Goal: Task Accomplishment & Management: Complete application form

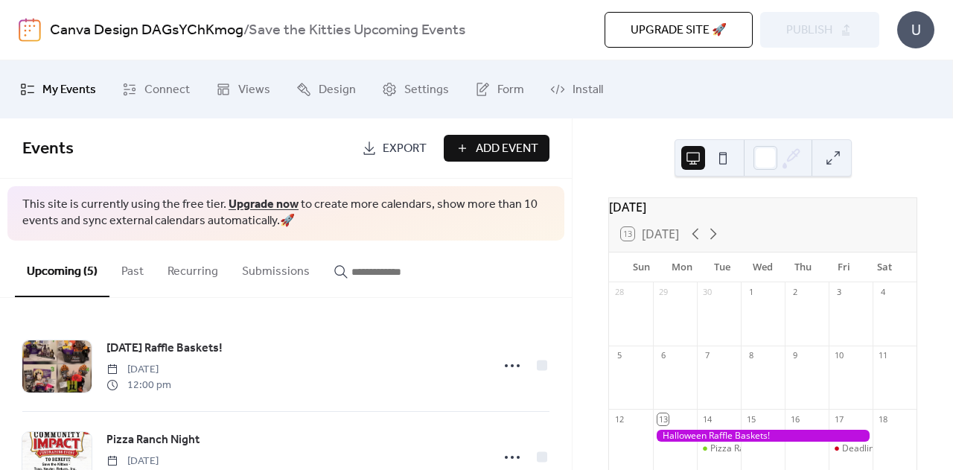
scroll to position [158, 0]
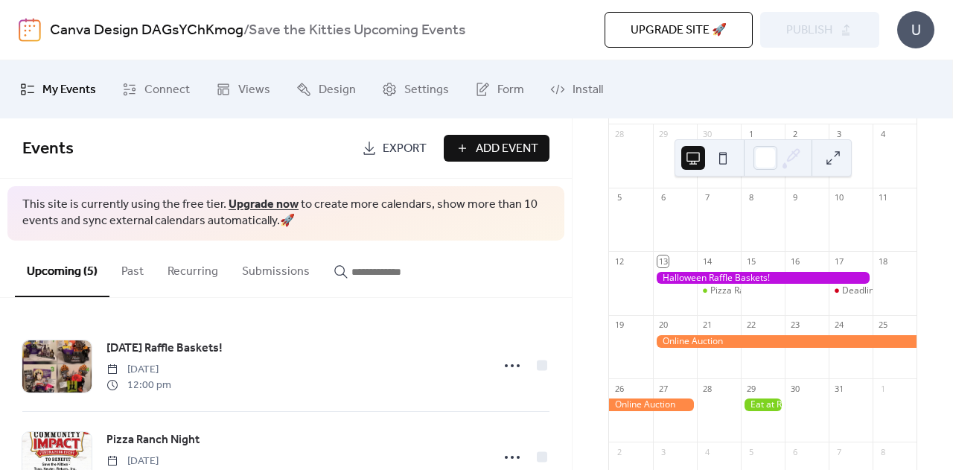
click at [508, 140] on span "Add Event" at bounding box center [507, 149] width 63 height 18
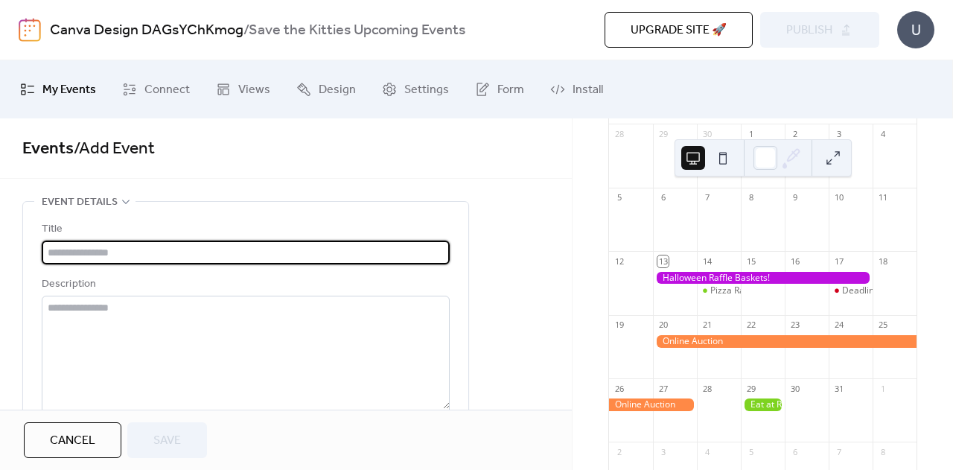
click at [169, 255] on input "text" at bounding box center [246, 252] width 408 height 24
type input "*"
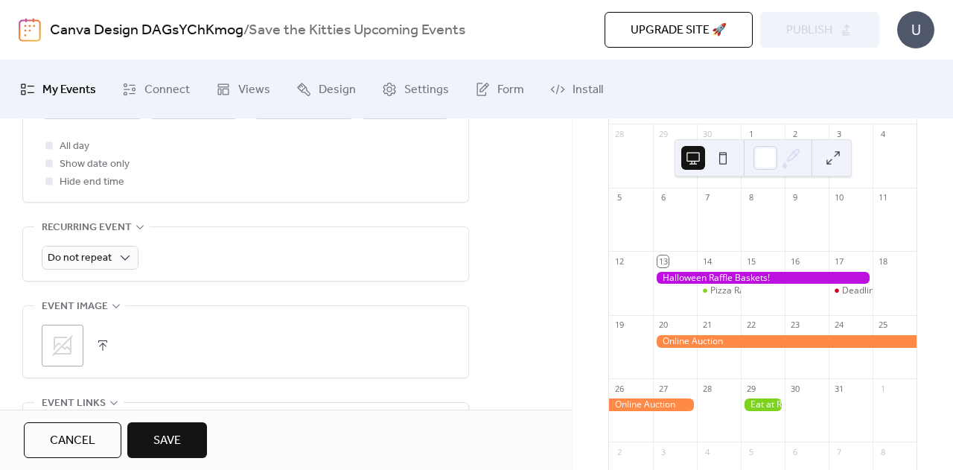
scroll to position [603, 0]
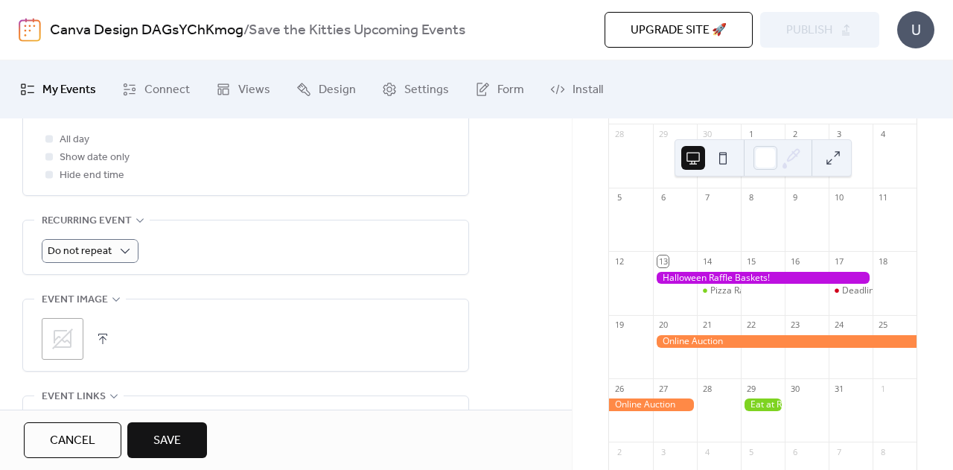
type input "**********"
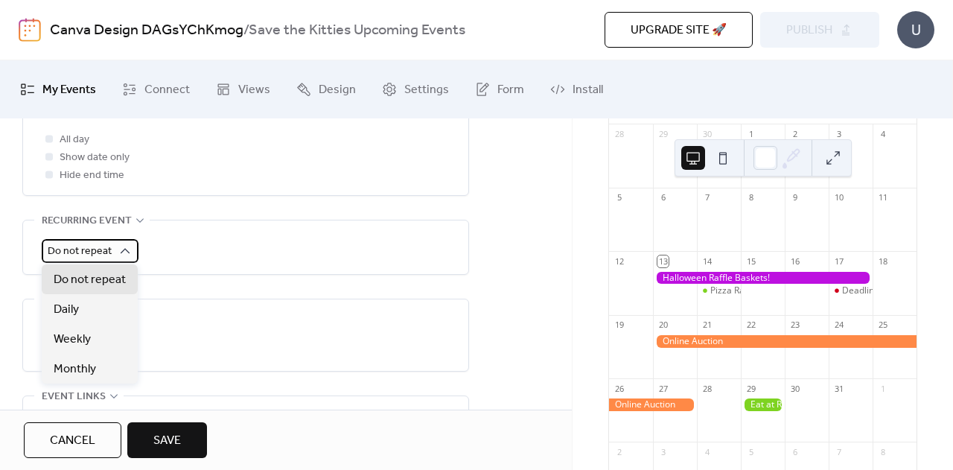
click at [114, 259] on div "Do not repeat" at bounding box center [90, 251] width 97 height 24
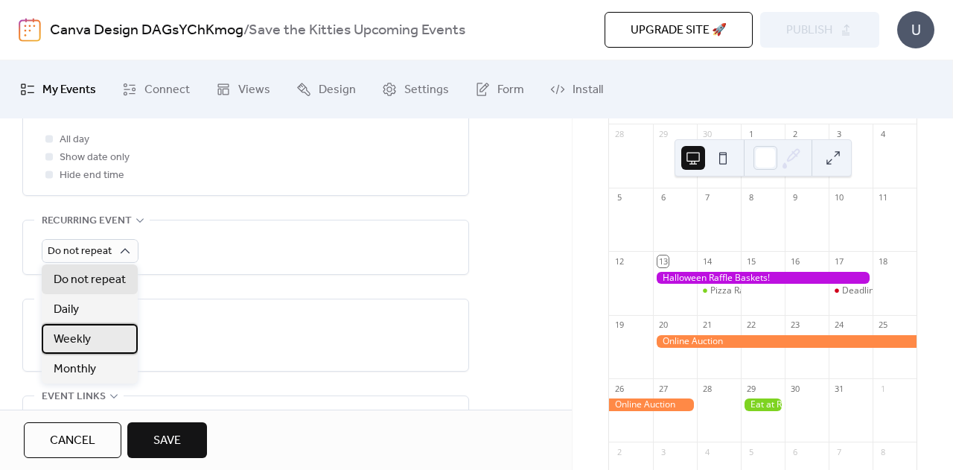
click at [88, 343] on span "Weekly" at bounding box center [72, 340] width 37 height 18
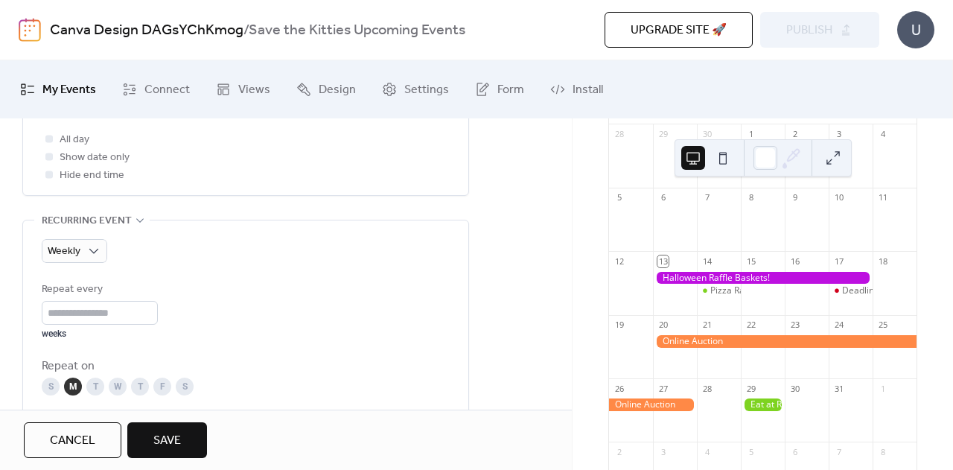
click at [82, 324] on div "Repeat every * weeks" at bounding box center [100, 310] width 116 height 59
click at [153, 310] on input "*" at bounding box center [100, 313] width 116 height 24
type input "*"
click at [153, 307] on input "*" at bounding box center [100, 313] width 116 height 24
click at [139, 387] on div "T" at bounding box center [140, 386] width 18 height 18
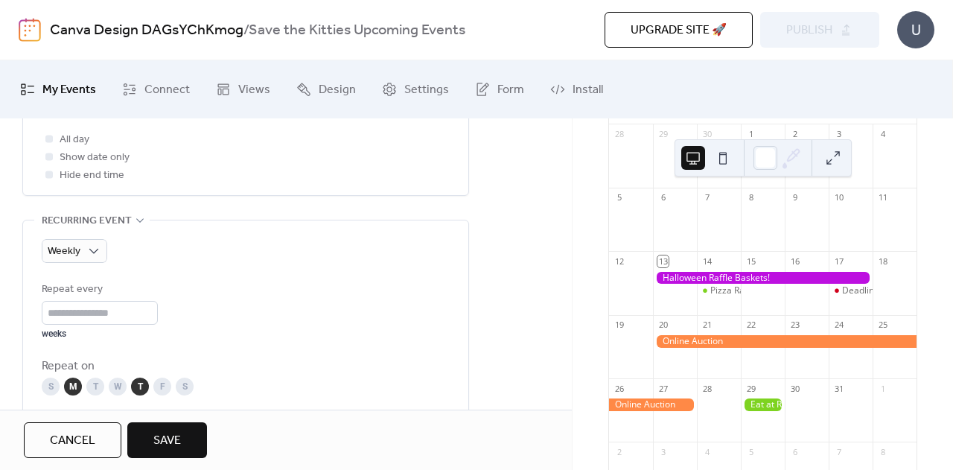
click at [71, 389] on div "M" at bounding box center [73, 386] width 18 height 18
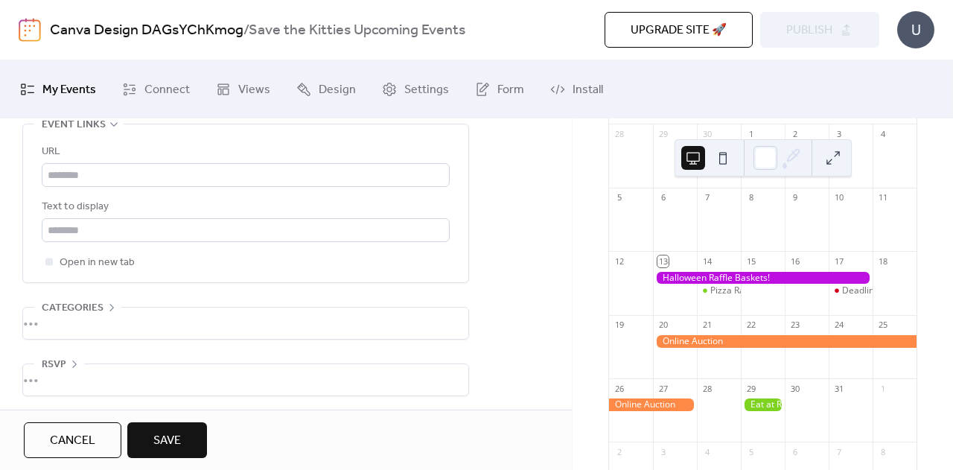
scroll to position [1091, 0]
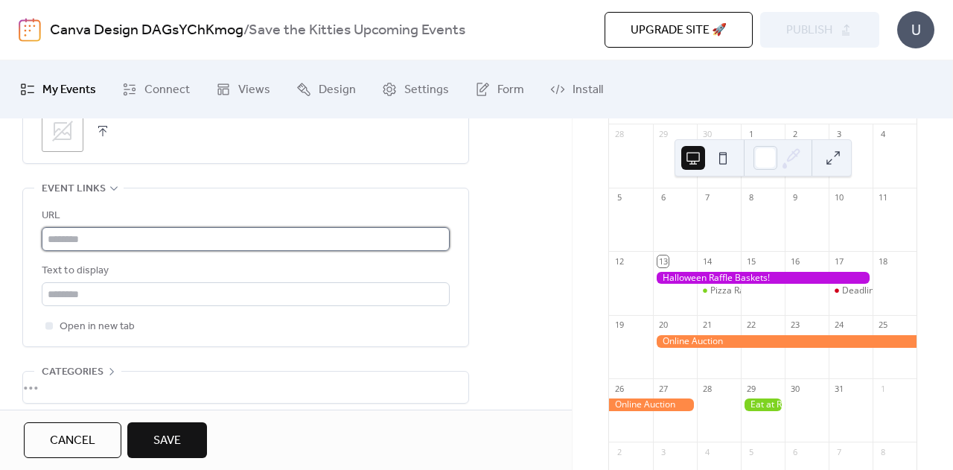
click at [170, 240] on input "text" at bounding box center [246, 239] width 408 height 24
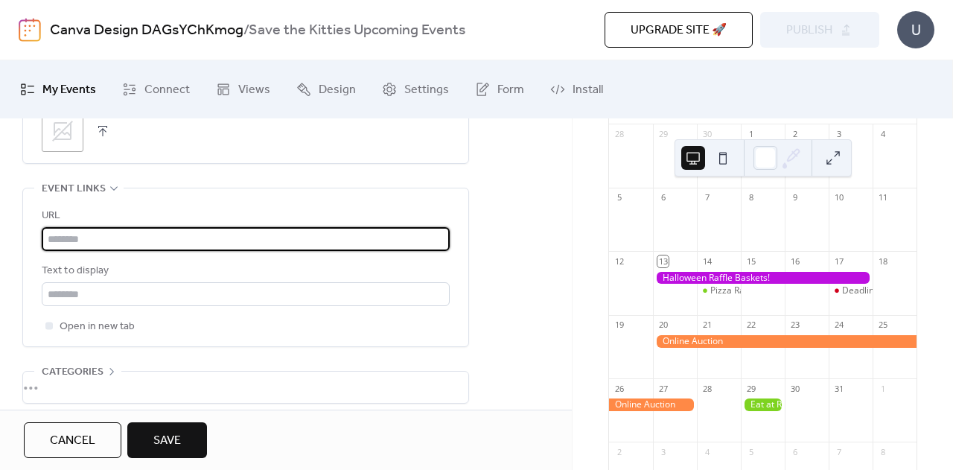
paste input "**********"
type input "**********"
click at [290, 310] on div "**********" at bounding box center [246, 271] width 408 height 128
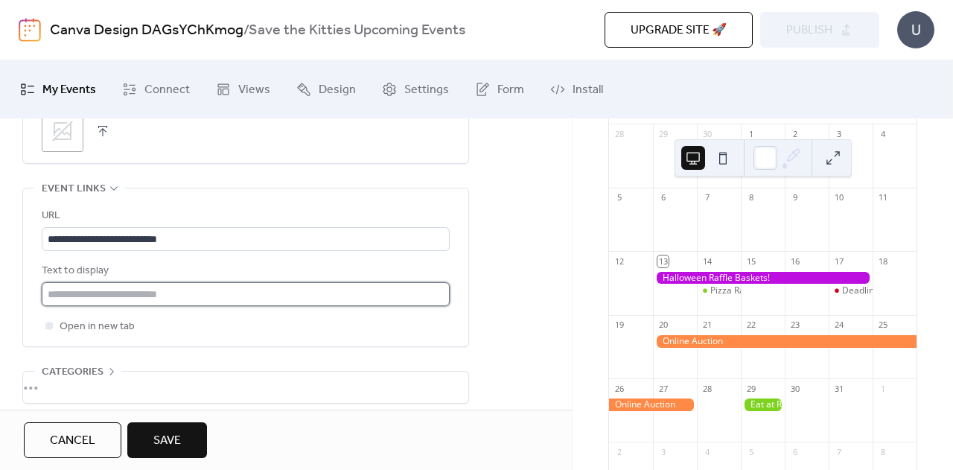
click at [272, 293] on input "text" at bounding box center [246, 294] width 408 height 24
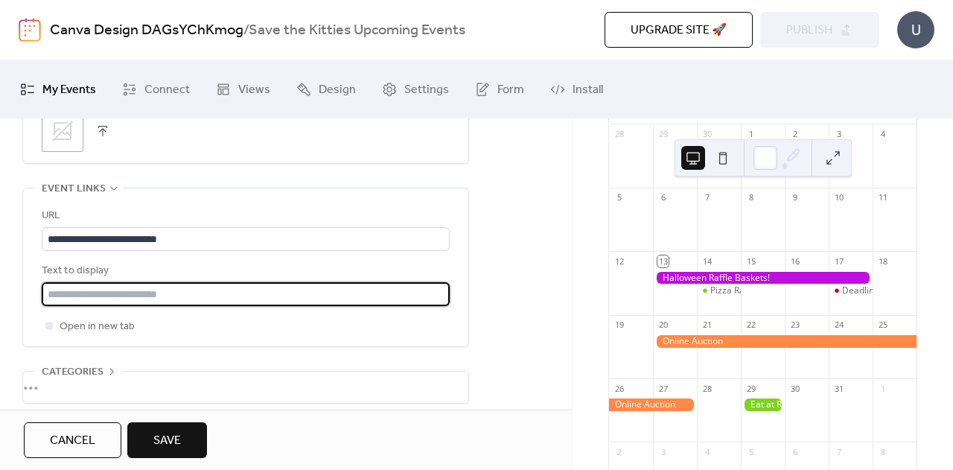
type input "*"
type input "**********"
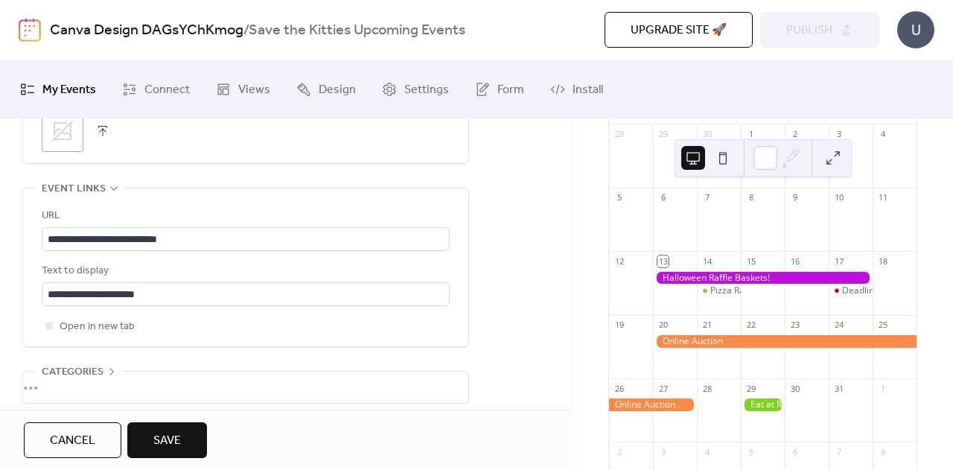
scroll to position [1155, 0]
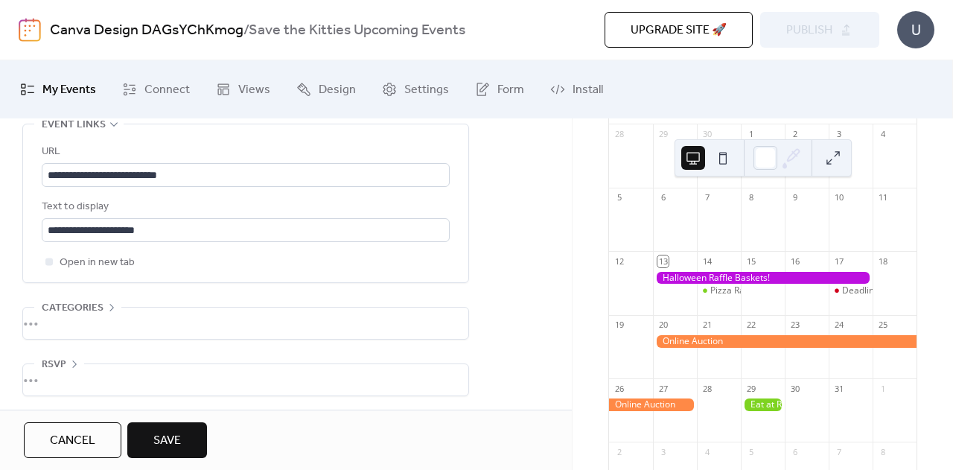
click at [165, 441] on span "Save" at bounding box center [167, 441] width 28 height 18
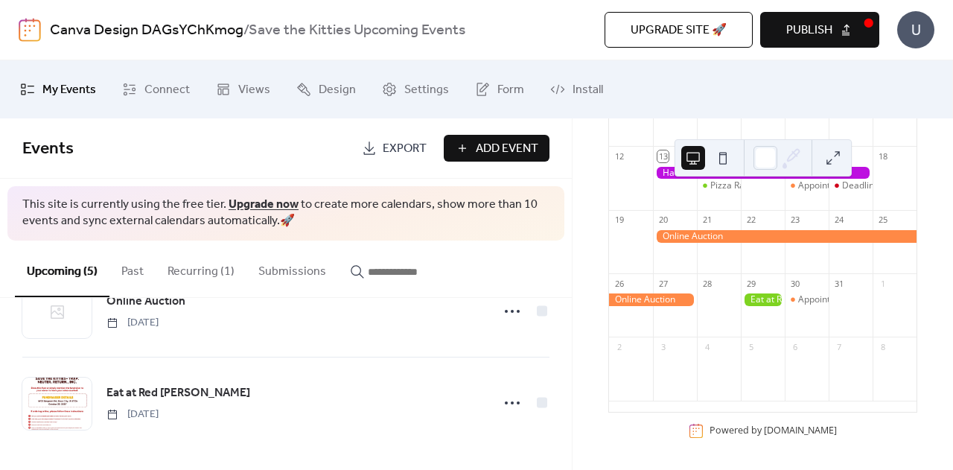
scroll to position [133, 0]
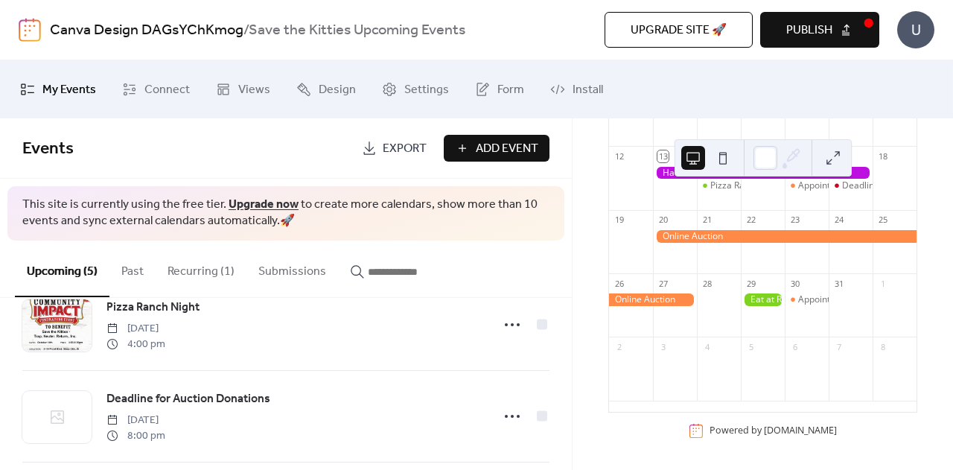
click at [189, 254] on button "Recurring (1)" at bounding box center [201, 267] width 91 height 55
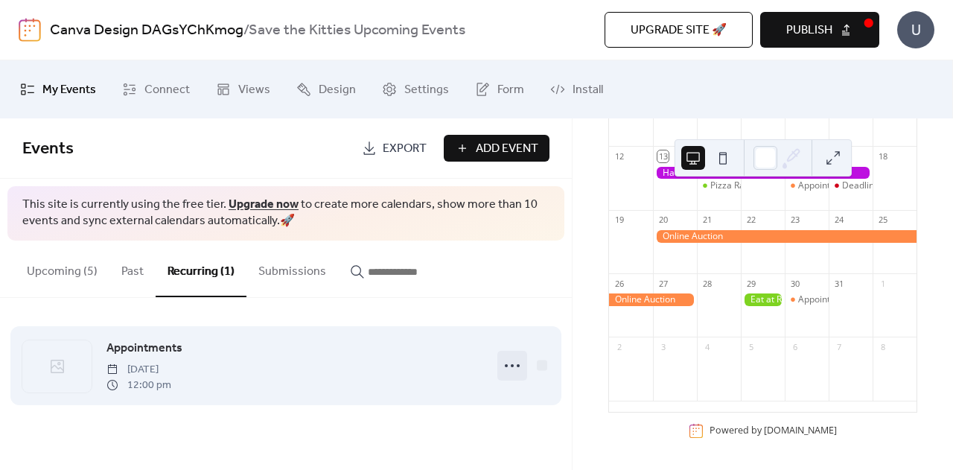
click at [511, 365] on circle at bounding box center [512, 365] width 3 height 3
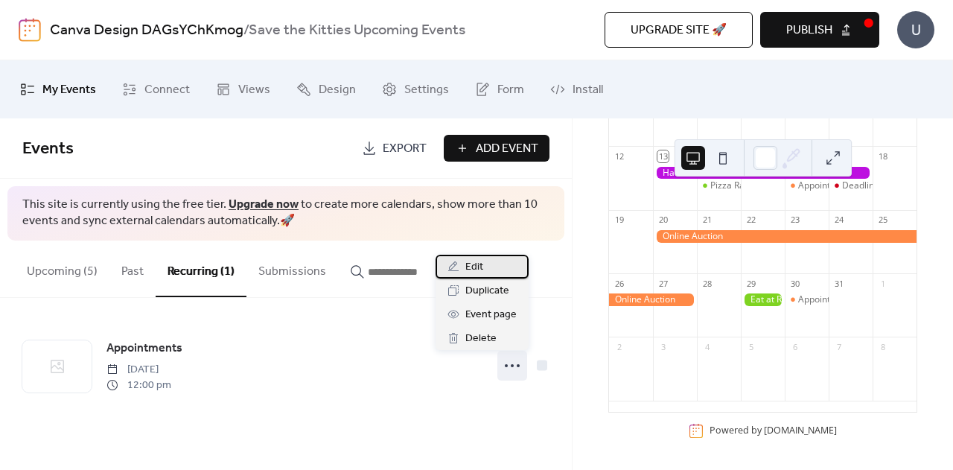
click at [471, 266] on span "Edit" at bounding box center [474, 267] width 18 height 18
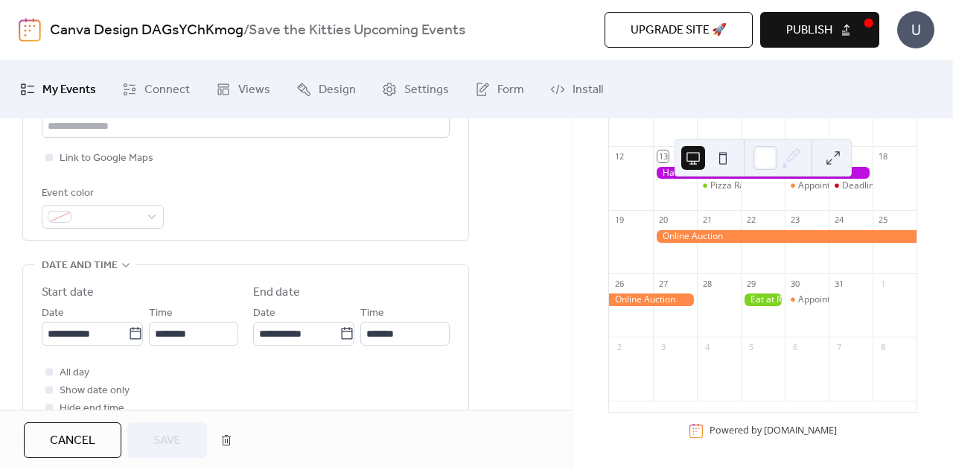
scroll to position [371, 0]
click at [130, 223] on span at bounding box center [108, 216] width 63 height 18
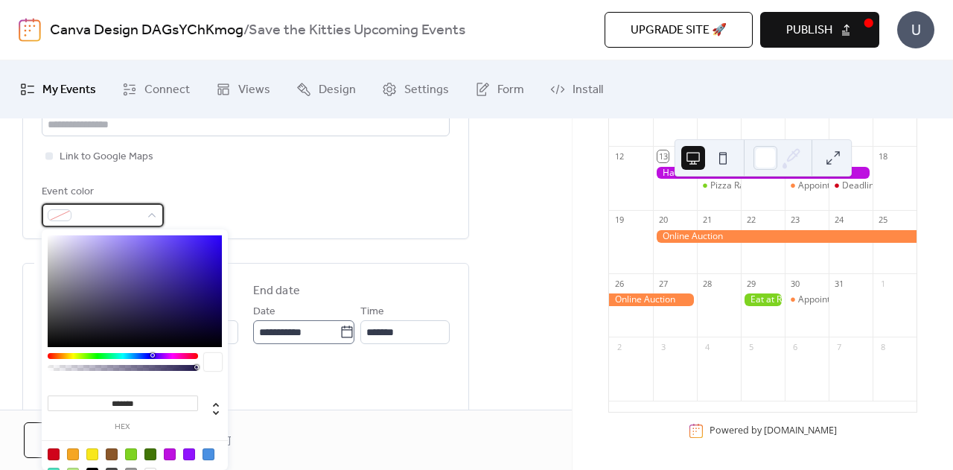
scroll to position [1, 0]
click at [210, 456] on div at bounding box center [208, 454] width 12 height 12
type input "*******"
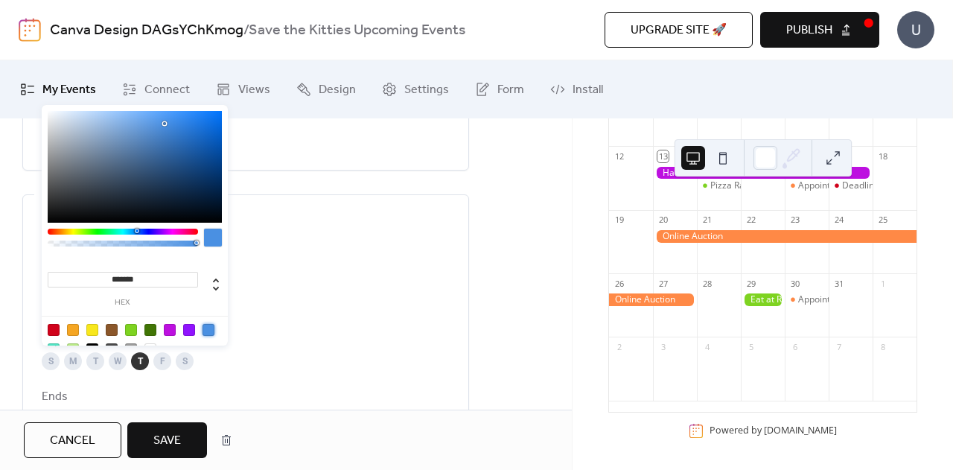
scroll to position [635, 0]
click at [171, 433] on span "Save" at bounding box center [167, 441] width 28 height 18
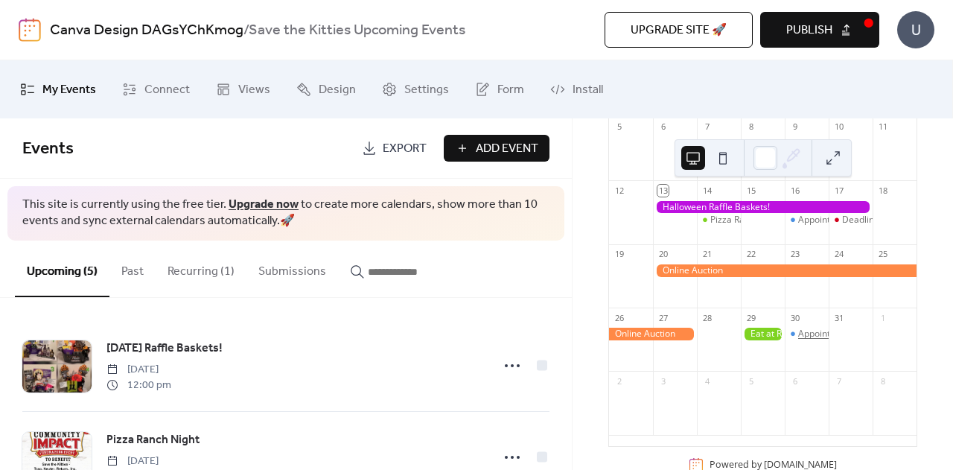
scroll to position [228, 0]
click at [187, 270] on button "Recurring (1)" at bounding box center [201, 267] width 91 height 55
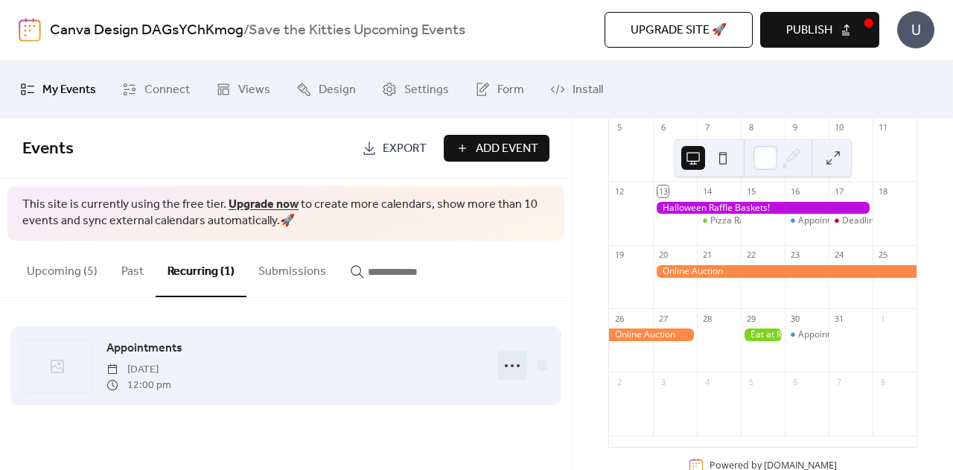
click at [510, 356] on icon at bounding box center [512, 366] width 24 height 24
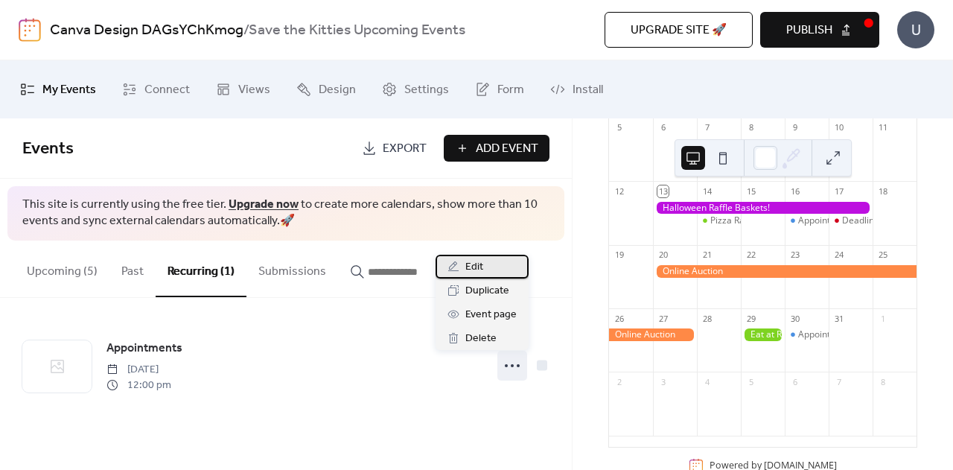
click at [486, 265] on div "Edit" at bounding box center [482, 267] width 93 height 24
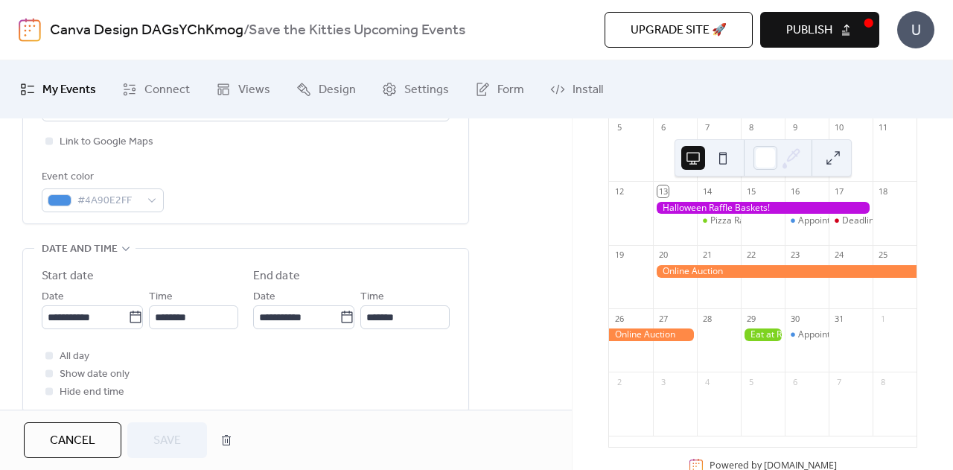
scroll to position [390, 0]
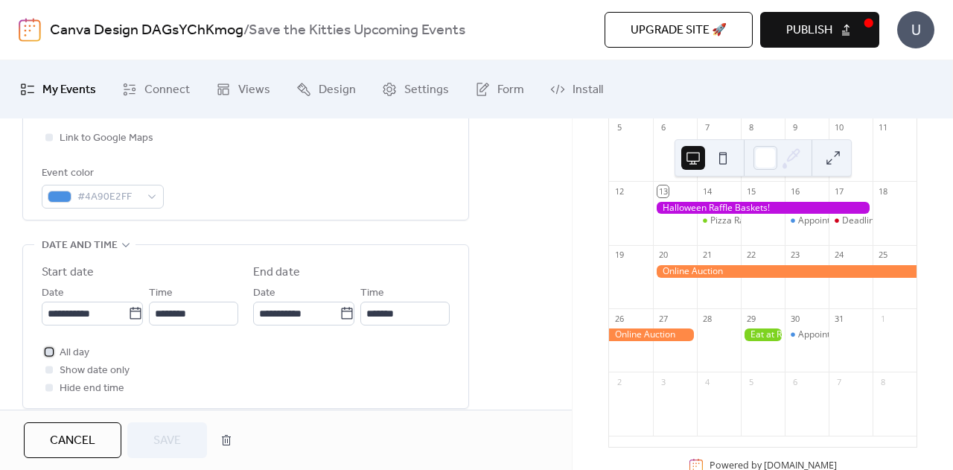
click at [48, 351] on div at bounding box center [48, 351] width 7 height 7
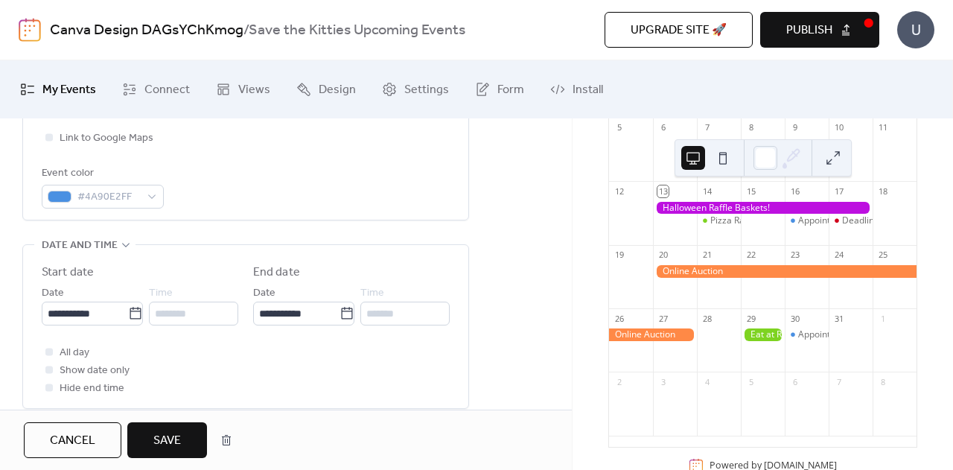
click at [163, 440] on span "Save" at bounding box center [167, 441] width 28 height 18
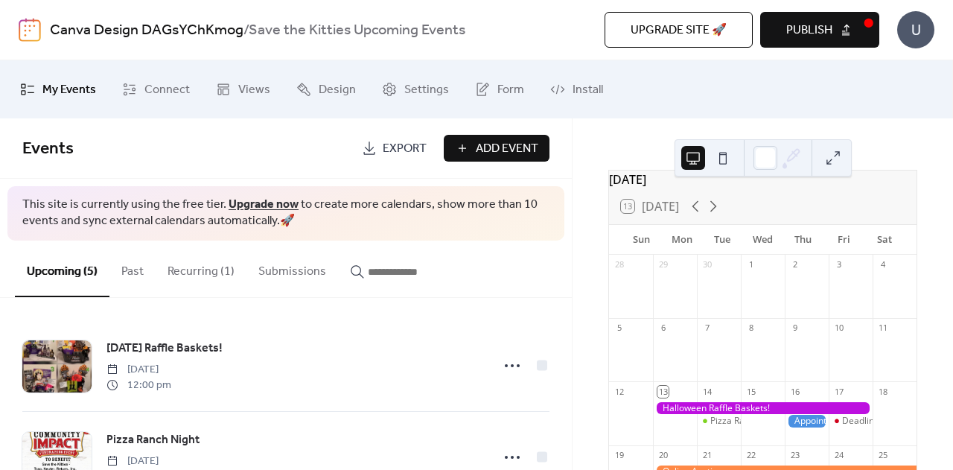
scroll to position [17, 0]
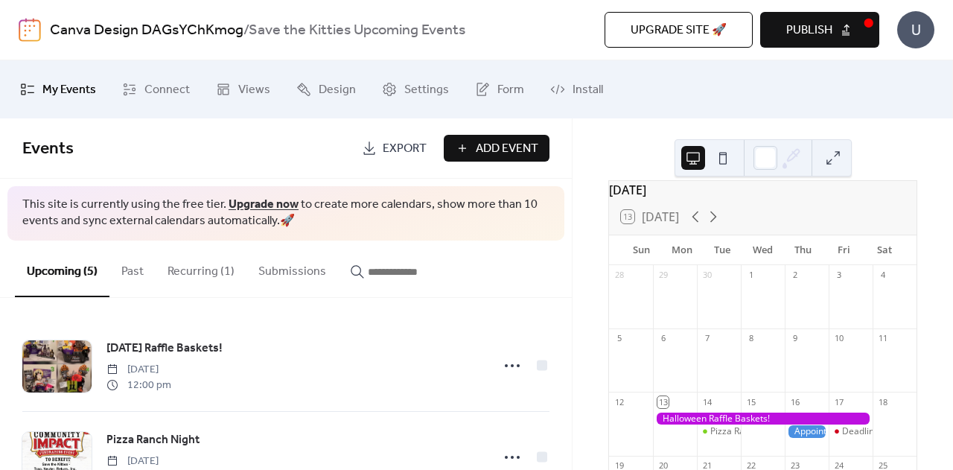
click at [715, 163] on button at bounding box center [723, 158] width 24 height 24
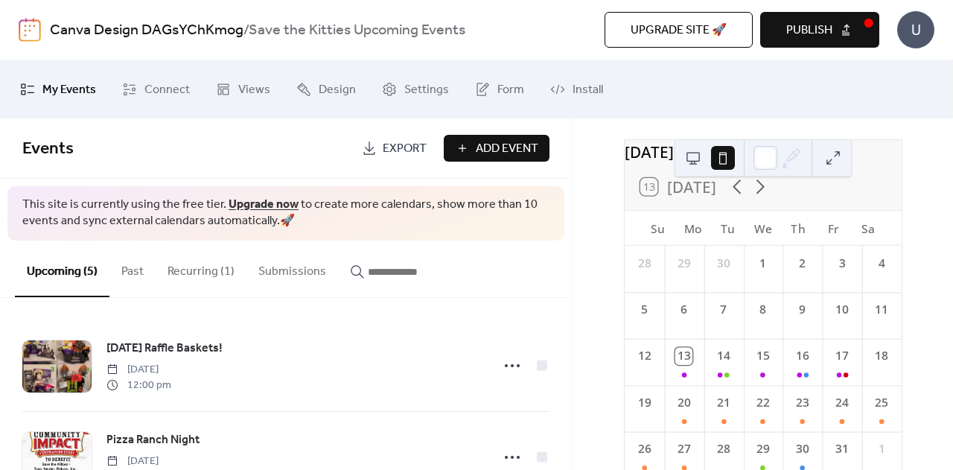
scroll to position [0, 0]
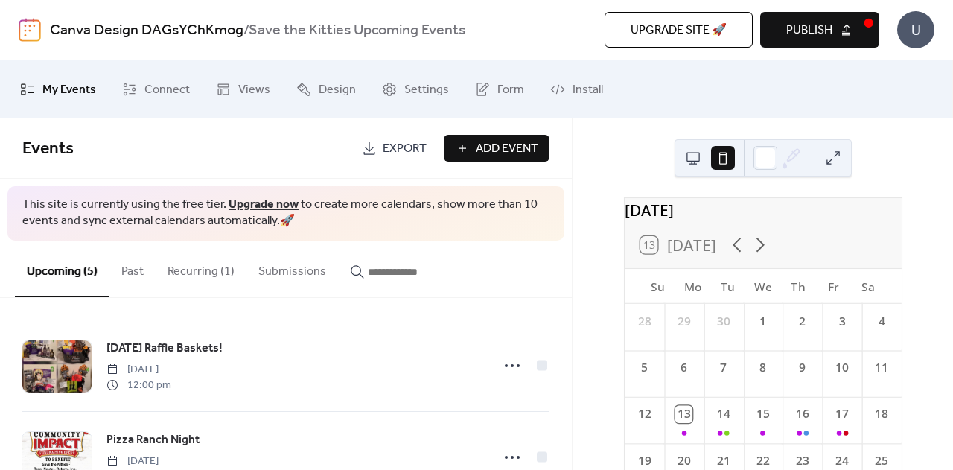
click at [698, 165] on button at bounding box center [693, 158] width 24 height 24
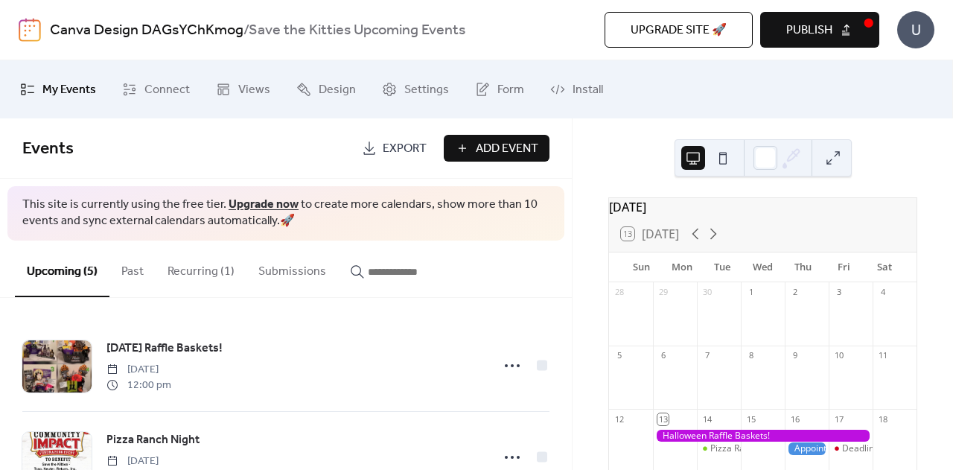
click at [917, 176] on div "[DATE] 13 [DATE] Sun Mon Tue Wed Thu Fri Sat 28 29 30 1 2 3 4 5 6 7 8 9 10 11 1…" at bounding box center [762, 293] width 380 height 351
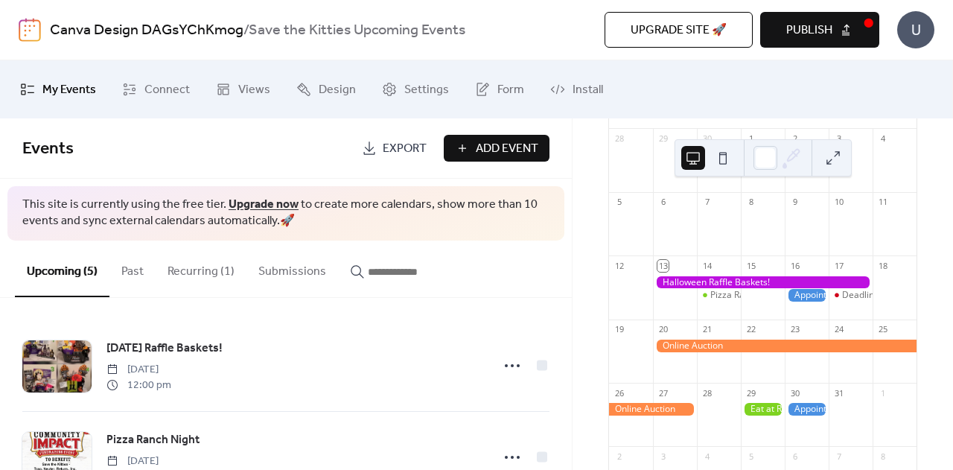
scroll to position [176, 0]
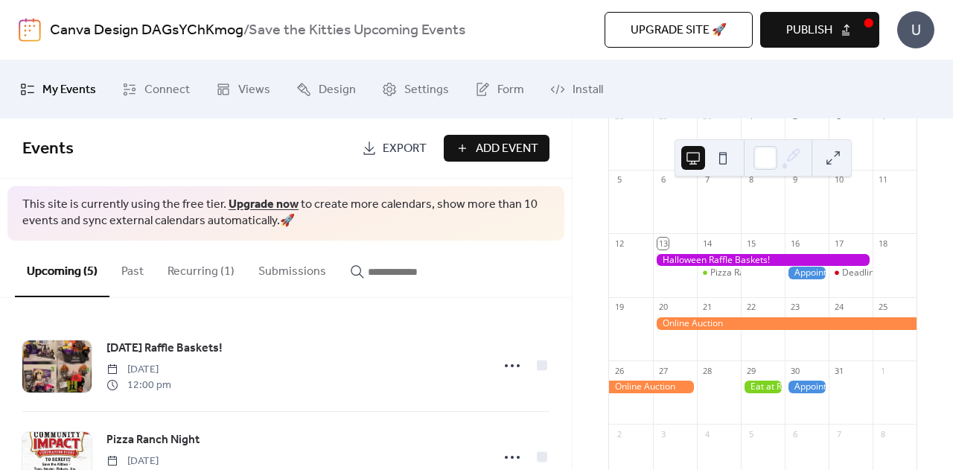
click at [496, 223] on span "This site is currently using the free tier. Upgrade now to create more calendar…" at bounding box center [285, 214] width 527 height 34
